Goal: Task Accomplishment & Management: Use online tool/utility

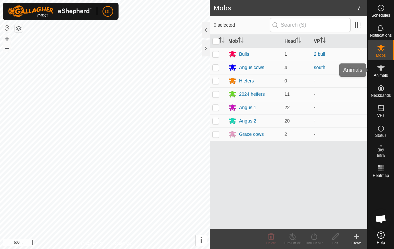
click at [383, 74] on span "Animals" at bounding box center [381, 75] width 14 height 4
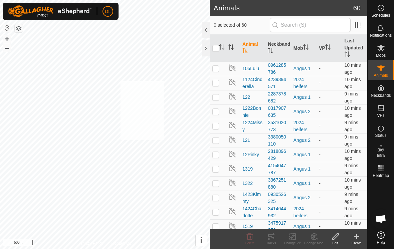
checkbox input "true"
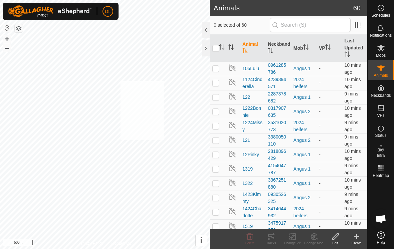
checkbox input "true"
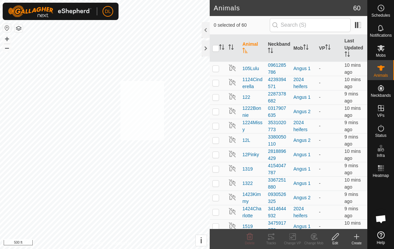
checkbox input "true"
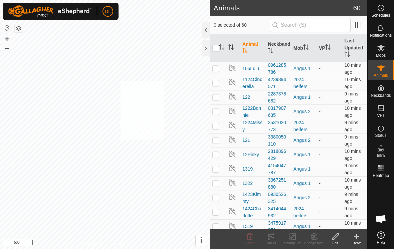
checkbox input "true"
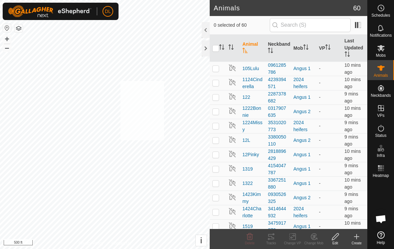
checkbox input "true"
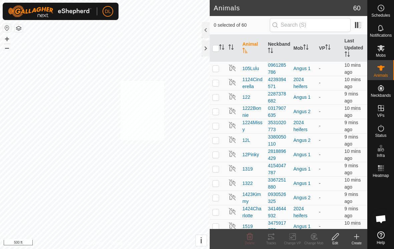
checkbox input "true"
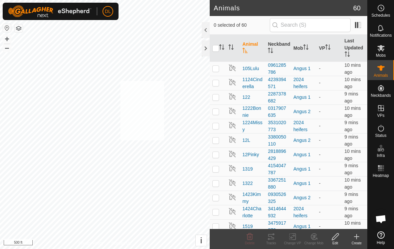
checkbox input "true"
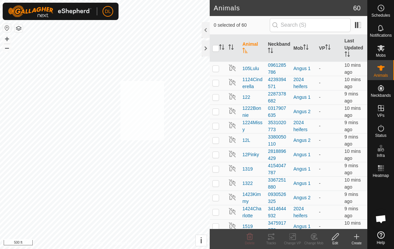
checkbox input "true"
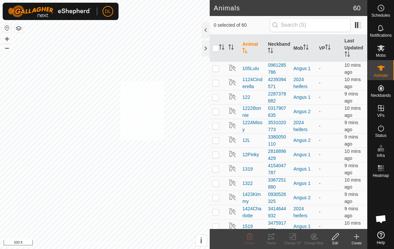
checkbox input "true"
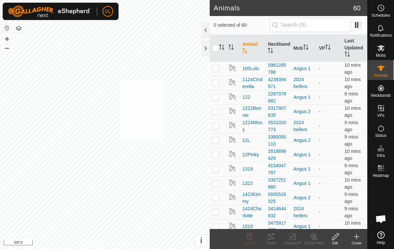
checkbox input "true"
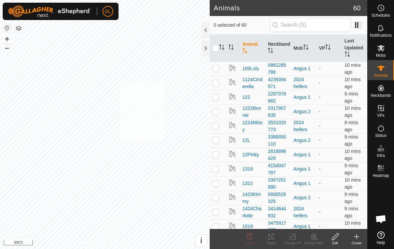
checkbox input "true"
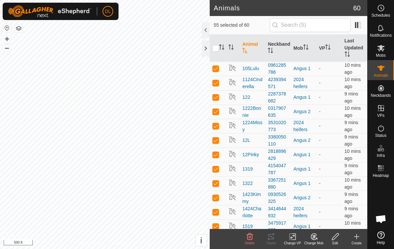
click at [295, 244] on div "Change VP" at bounding box center [292, 243] width 21 height 5
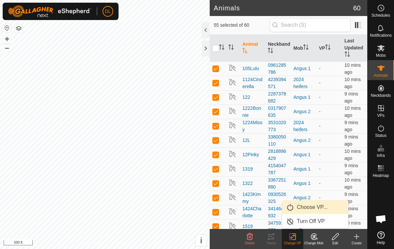
click at [324, 210] on span "Choose VP..." at bounding box center [312, 207] width 31 height 8
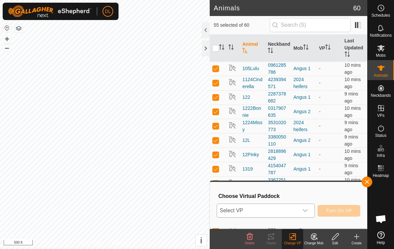
click at [295, 216] on span "Select VP" at bounding box center [257, 210] width 81 height 13
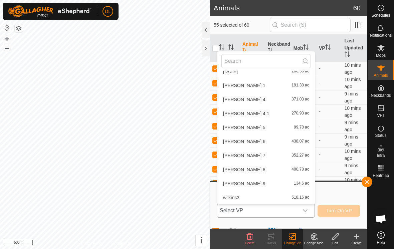
scroll to position [167, 0]
click at [263, 173] on div "[PERSON_NAME] 8 400.78 ac" at bounding box center [265, 170] width 89 height 8
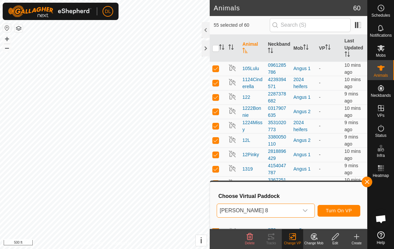
click at [345, 212] on span "Turn On VP" at bounding box center [339, 210] width 26 height 5
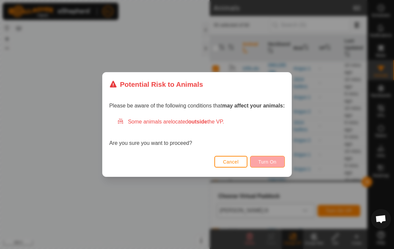
click at [268, 158] on button "Turn On" at bounding box center [267, 162] width 35 height 12
